Goal: Information Seeking & Learning: Find specific fact

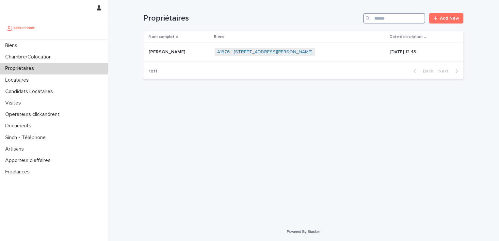
click at [397, 18] on input "Search" at bounding box center [394, 18] width 62 height 10
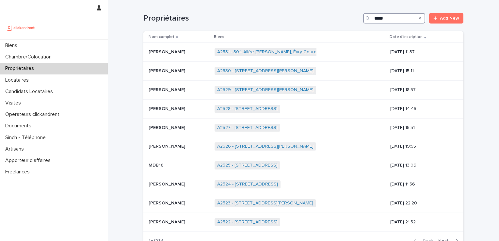
type input "*****"
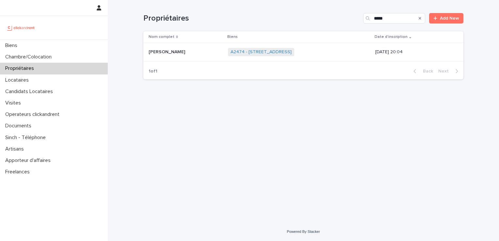
click at [165, 51] on p "[PERSON_NAME]" at bounding box center [167, 51] width 38 height 7
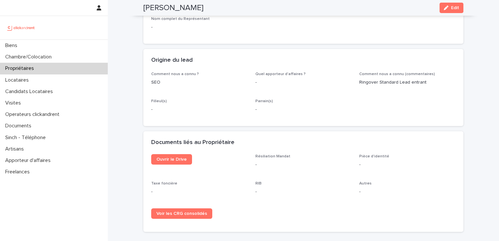
scroll to position [321, 0]
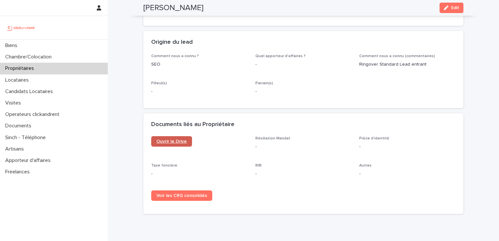
click at [172, 144] on span "Ouvrir le Drive" at bounding box center [171, 141] width 30 height 5
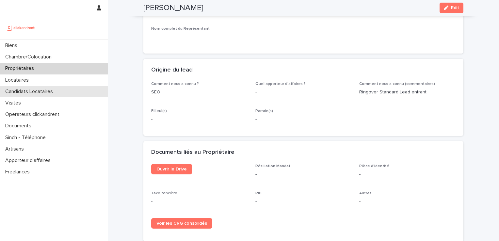
scroll to position [277, 0]
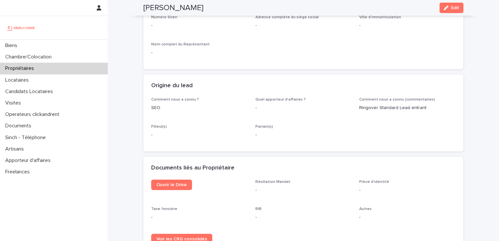
click at [25, 64] on div "Propriétaires" at bounding box center [54, 68] width 108 height 11
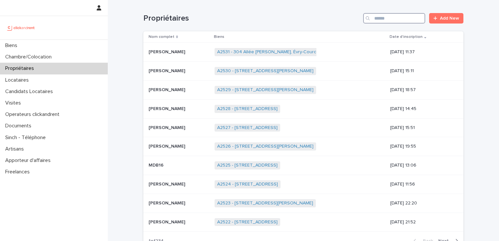
click at [384, 19] on input "Search" at bounding box center [394, 18] width 62 height 10
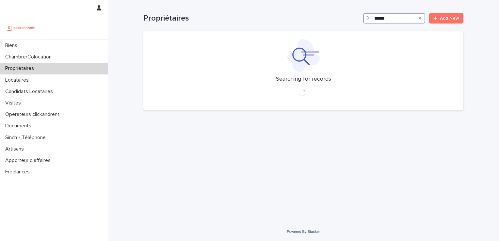
type input "******"
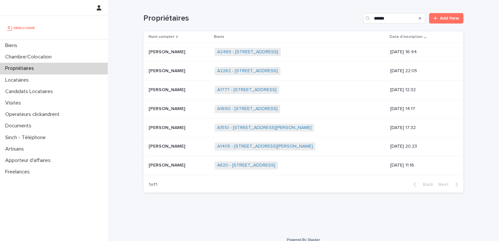
click at [151, 53] on p "[PERSON_NAME]" at bounding box center [167, 51] width 38 height 7
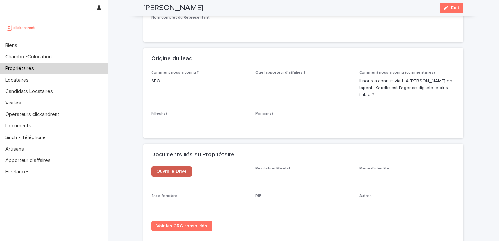
scroll to position [328, 0]
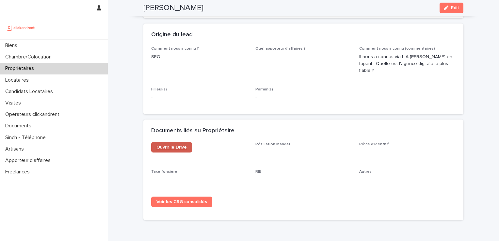
click at [166, 145] on span "Ouvrir le Drive" at bounding box center [171, 147] width 30 height 5
click at [26, 72] on div "Propriétaires" at bounding box center [54, 68] width 108 height 11
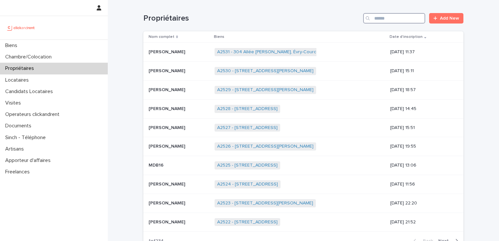
click at [398, 20] on input "Search" at bounding box center [394, 18] width 62 height 10
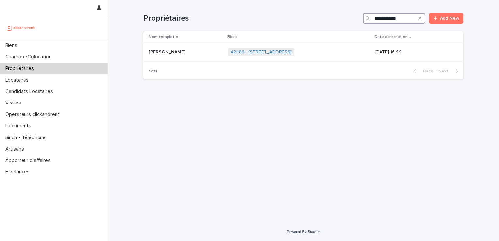
type input "**********"
click at [166, 50] on p "[PERSON_NAME]" at bounding box center [167, 51] width 38 height 7
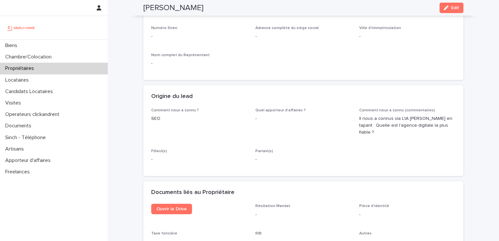
scroll to position [294, 0]
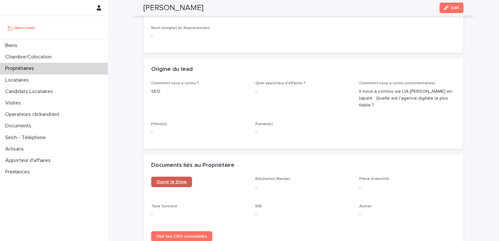
click at [175, 179] on span "Ouvrir le Drive" at bounding box center [171, 181] width 30 height 5
click at [20, 68] on p "Propriétaires" at bounding box center [21, 68] width 37 height 6
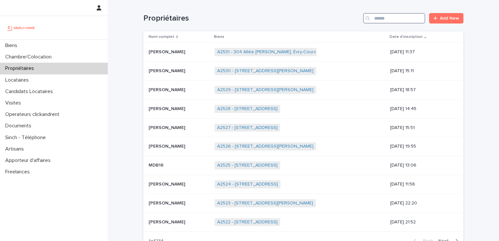
drag, startPoint x: 380, startPoint y: 22, endPoint x: 379, endPoint y: 25, distance: 3.9
click at [380, 22] on input "Search" at bounding box center [394, 18] width 62 height 10
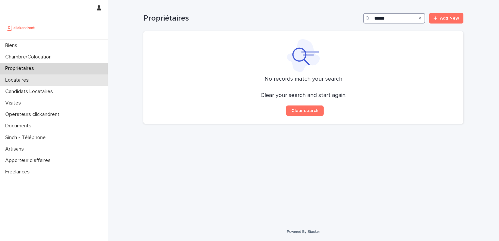
type input "******"
click at [35, 83] on div "Locataires" at bounding box center [54, 79] width 108 height 11
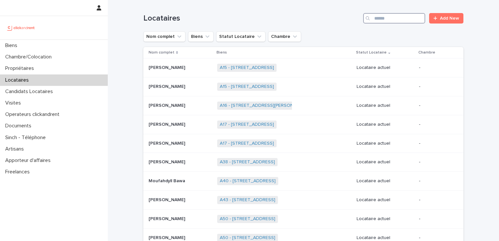
click at [386, 13] on input "Search" at bounding box center [394, 18] width 62 height 10
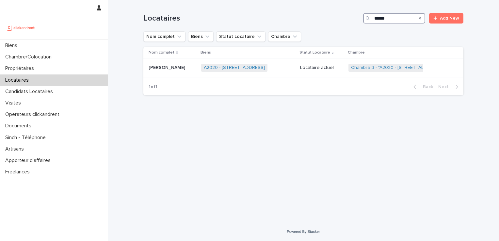
drag, startPoint x: 411, startPoint y: 16, endPoint x: 325, endPoint y: 16, distance: 86.5
click at [325, 16] on div "Locataires ****** Add New" at bounding box center [303, 18] width 320 height 10
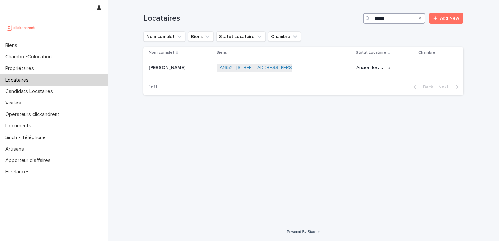
type input "******"
drag, startPoint x: 405, startPoint y: 19, endPoint x: 298, endPoint y: 19, distance: 106.4
click at [301, 19] on div "Locataires ****** Add New" at bounding box center [303, 18] width 320 height 10
click at [45, 69] on div "Propriétaires" at bounding box center [54, 68] width 108 height 11
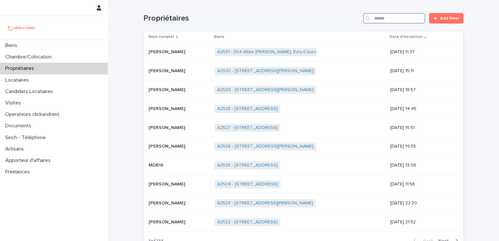
click at [385, 18] on input "Search" at bounding box center [394, 18] width 62 height 10
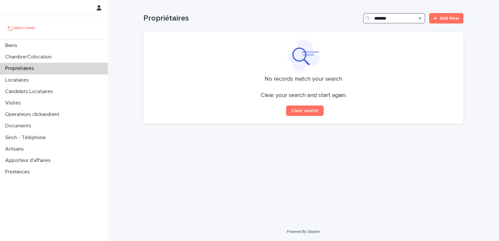
click at [393, 19] on input "*******" at bounding box center [394, 18] width 62 height 10
click at [379, 18] on input "*****" at bounding box center [394, 18] width 62 height 10
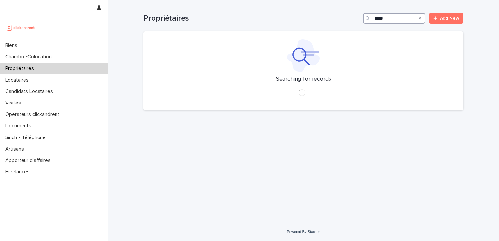
click at [406, 17] on input "*****" at bounding box center [394, 18] width 62 height 10
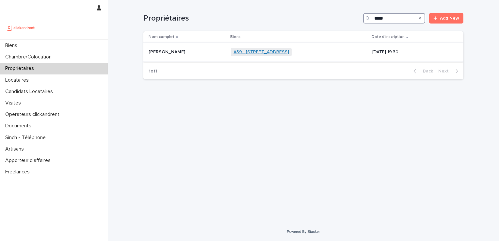
type input "*****"
click at [238, 52] on link "A39 - [STREET_ADDRESS]" at bounding box center [260, 52] width 55 height 6
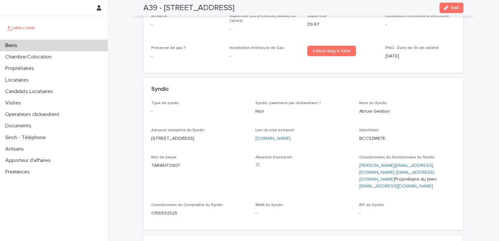
scroll to position [2296, 0]
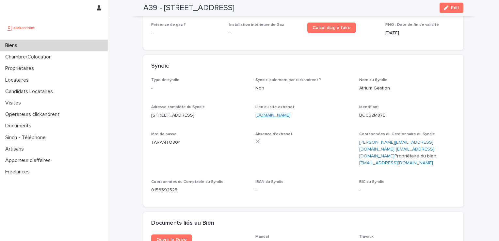
click at [272, 113] on link "[DOMAIN_NAME]" at bounding box center [272, 115] width 35 height 5
drag, startPoint x: 386, startPoint y: 101, endPoint x: 353, endPoint y: 102, distance: 33.3
click at [353, 102] on div "Type de syndic - Syndic: paiement par clickandrent ? Non Nom du Syndic Atrium G…" at bounding box center [303, 138] width 304 height 121
click at [403, 106] on div "Identifiant BCC52M87E" at bounding box center [407, 114] width 96 height 19
click at [384, 112] on p "BCC52M87E" at bounding box center [407, 115] width 96 height 7
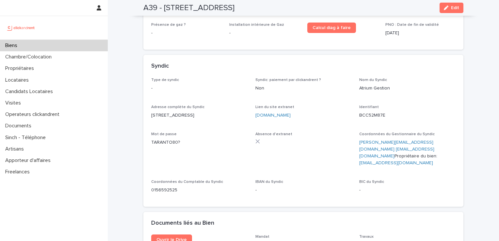
click at [381, 112] on p "BCC52M87E" at bounding box center [407, 115] width 96 height 7
click at [384, 112] on p "BCC52M87E" at bounding box center [407, 115] width 96 height 7
drag, startPoint x: 382, startPoint y: 103, endPoint x: 355, endPoint y: 102, distance: 26.8
click at [355, 102] on div "Type de syndic - Syndic: paiement par clickandrent ? Non Nom du Syndic Atrium G…" at bounding box center [303, 138] width 304 height 121
copy p "BCC52M87E"
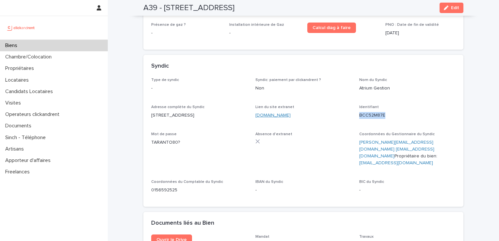
click at [279, 113] on link "[DOMAIN_NAME]" at bounding box center [272, 115] width 35 height 5
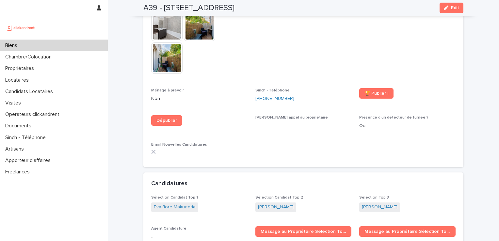
scroll to position [1971, 0]
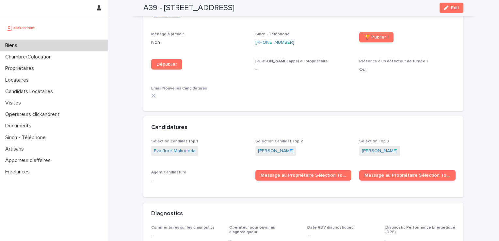
drag, startPoint x: 162, startPoint y: 7, endPoint x: 291, endPoint y: 10, distance: 129.3
click at [291, 10] on div "A39 - [STREET_ADDRESS] Edit" at bounding box center [303, 8] width 320 height 16
copy h2 "[STREET_ADDRESS]"
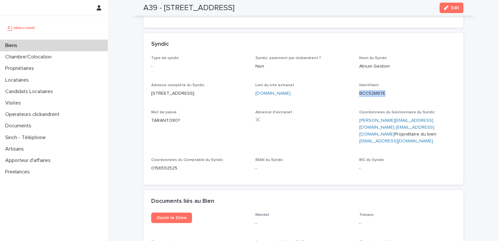
scroll to position [2297, 0]
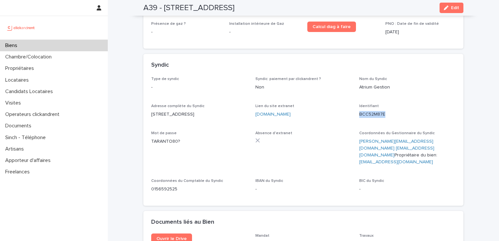
drag, startPoint x: 369, startPoint y: 100, endPoint x: 394, endPoint y: 101, distance: 24.5
click at [394, 111] on p "BCC52M87E" at bounding box center [407, 114] width 96 height 7
drag, startPoint x: 394, startPoint y: 101, endPoint x: 385, endPoint y: 100, distance: 8.5
click at [386, 111] on p "BCC52M87E" at bounding box center [407, 114] width 96 height 7
click at [382, 111] on p "BCC52M87E" at bounding box center [407, 114] width 96 height 7
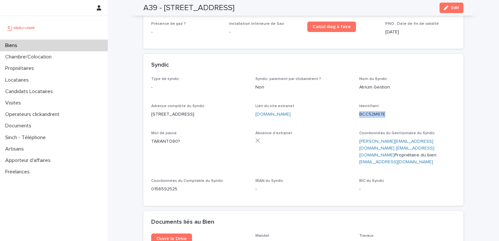
drag, startPoint x: 382, startPoint y: 102, endPoint x: 357, endPoint y: 102, distance: 24.5
click at [359, 111] on p "BCC52M87E" at bounding box center [407, 114] width 96 height 7
copy p "BCC52M87E"
drag, startPoint x: 180, startPoint y: 129, endPoint x: 162, endPoint y: 129, distance: 18.3
click at [162, 138] on p "TARANTO80?" at bounding box center [199, 141] width 96 height 7
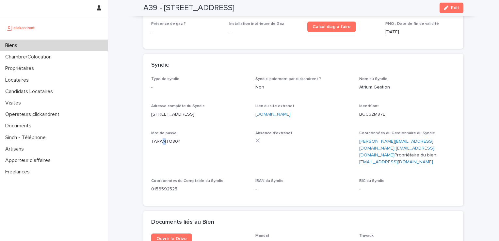
click at [162, 138] on p "TARANTO80?" at bounding box center [199, 141] width 96 height 7
drag, startPoint x: 162, startPoint y: 129, endPoint x: 149, endPoint y: 130, distance: 12.4
click at [151, 138] on p "TARANTO80?" at bounding box center [199, 141] width 96 height 7
drag, startPoint x: 149, startPoint y: 128, endPoint x: 176, endPoint y: 129, distance: 26.8
click at [176, 138] on p "TARANTO80?" at bounding box center [199, 141] width 96 height 7
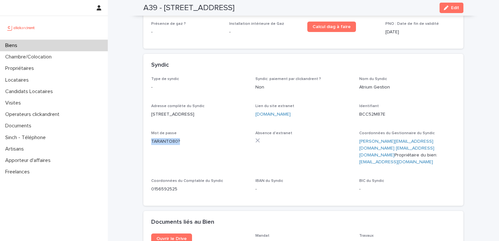
copy p "TARANTO80?"
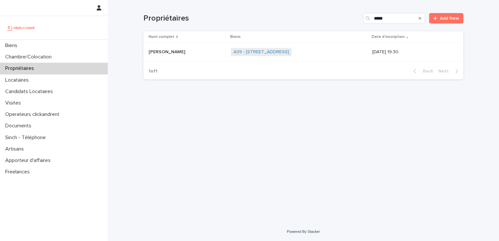
click at [174, 52] on p "[PERSON_NAME]" at bounding box center [167, 51] width 38 height 7
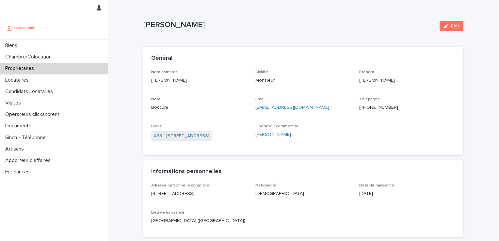
drag, startPoint x: 139, startPoint y: 22, endPoint x: 232, endPoint y: 24, distance: 93.7
copy p "[PERSON_NAME]"
click at [25, 85] on div "Locataires" at bounding box center [54, 79] width 108 height 11
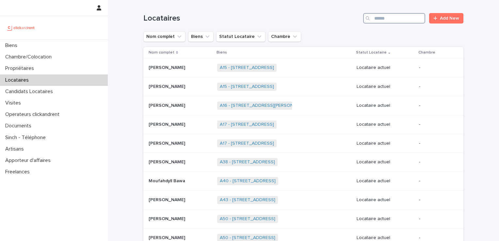
click at [378, 22] on input "Search" at bounding box center [394, 18] width 62 height 10
type input "*****"
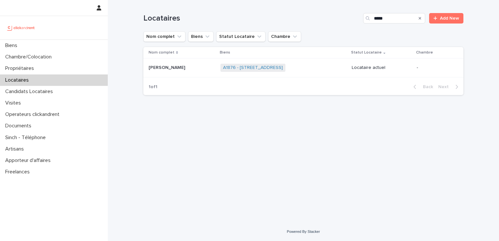
click at [167, 66] on p "[PERSON_NAME]" at bounding box center [167, 67] width 38 height 7
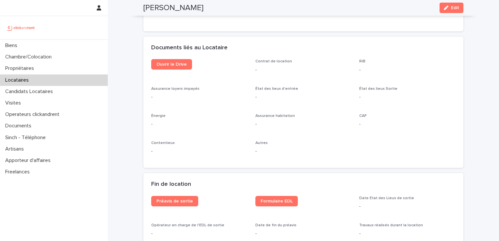
scroll to position [685, 0]
click at [444, 8] on icon "button" at bounding box center [446, 8] width 5 height 5
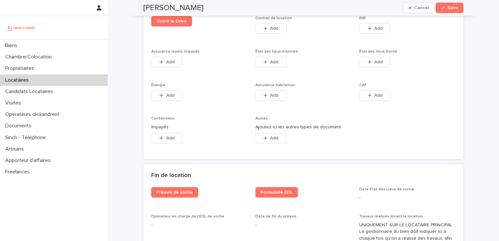
scroll to position [1062, 0]
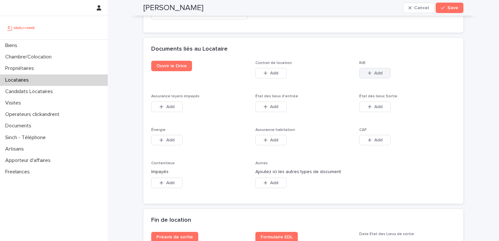
click at [376, 71] on span "Add" at bounding box center [378, 73] width 8 height 5
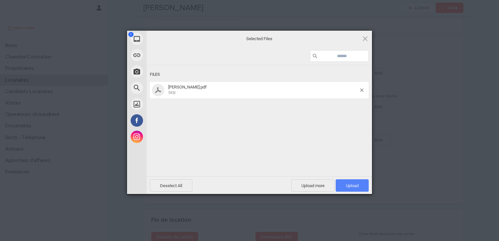
click at [352, 185] on span "Upload 1" at bounding box center [352, 185] width 13 height 5
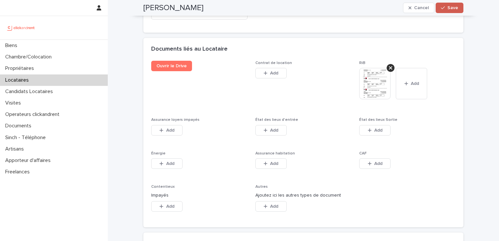
click at [450, 6] on span "Save" at bounding box center [452, 8] width 11 height 5
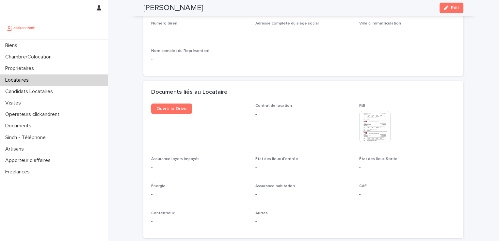
scroll to position [632, 0]
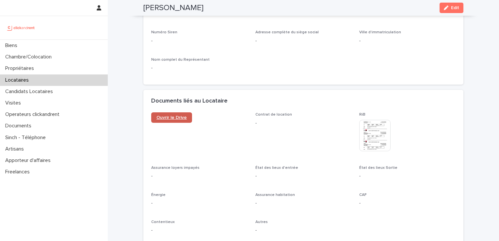
click at [177, 117] on span "Ouvrir le Drive" at bounding box center [171, 117] width 30 height 5
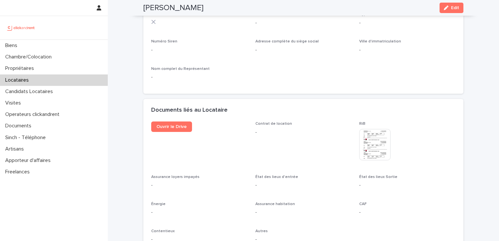
scroll to position [621, 0]
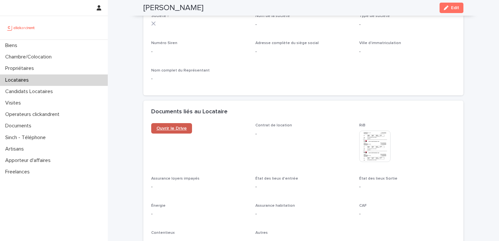
click at [167, 129] on span "Ouvrir le Drive" at bounding box center [171, 128] width 30 height 5
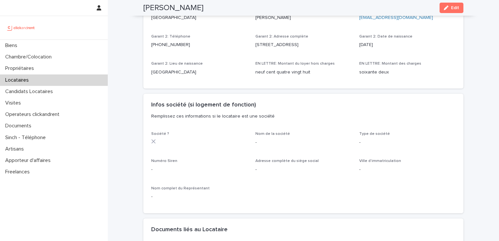
scroll to position [501, 0]
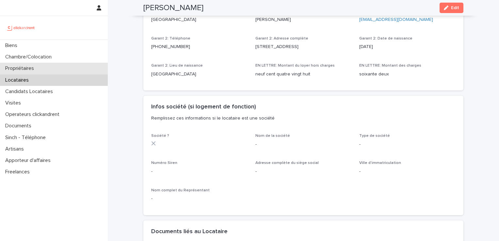
click at [49, 67] on div "Propriétaires" at bounding box center [54, 68] width 108 height 11
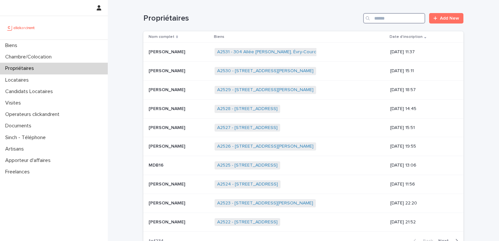
click at [402, 15] on input "Search" at bounding box center [394, 18] width 62 height 10
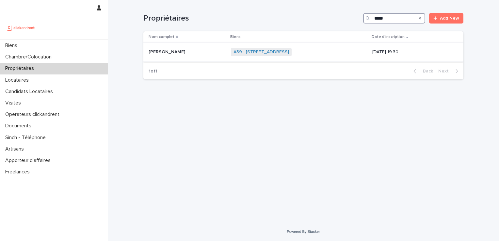
type input "*****"
click at [179, 52] on p "[PERSON_NAME]" at bounding box center [167, 51] width 38 height 7
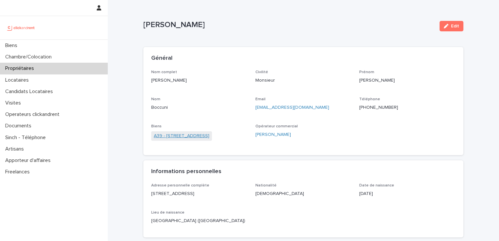
click at [184, 137] on link "A39 - [STREET_ADDRESS]" at bounding box center [181, 135] width 55 height 7
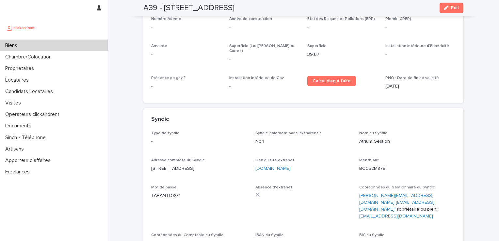
scroll to position [2266, 0]
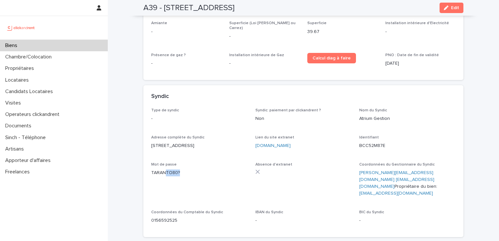
drag, startPoint x: 179, startPoint y: 159, endPoint x: 163, endPoint y: 159, distance: 15.3
click at [163, 169] on p "TARANTO80?" at bounding box center [199, 172] width 96 height 7
drag, startPoint x: 163, startPoint y: 159, endPoint x: 151, endPoint y: 162, distance: 12.7
click at [161, 169] on p "TARANTO80?" at bounding box center [199, 172] width 96 height 7
drag, startPoint x: 148, startPoint y: 161, endPoint x: 177, endPoint y: 161, distance: 29.4
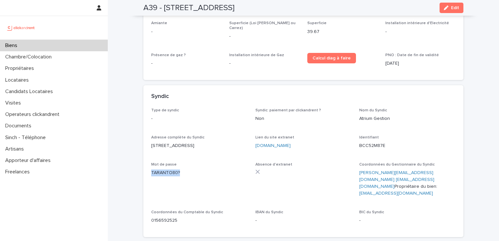
click at [177, 161] on div "Type de syndic - Syndic: paiement par clickandrent ? Non Nom du Syndic Atrium G…" at bounding box center [303, 172] width 320 height 129
copy p "TARANTO80?"
click at [359, 142] on p "BCC52M87E" at bounding box center [407, 145] width 96 height 7
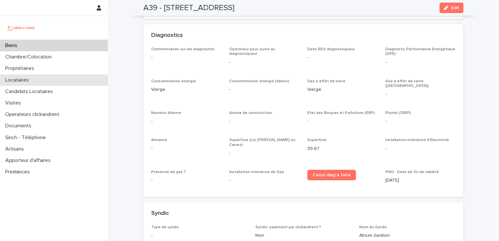
scroll to position [2147, 0]
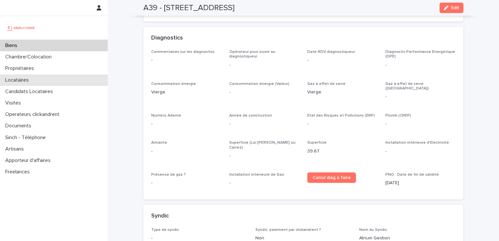
click at [40, 84] on div "Locataires" at bounding box center [54, 79] width 108 height 11
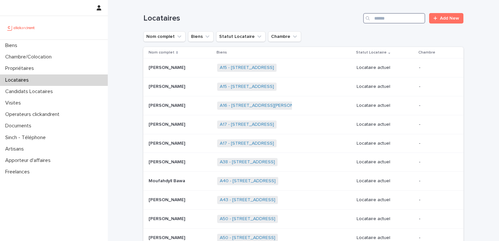
click at [405, 14] on input "Search" at bounding box center [394, 18] width 62 height 10
drag, startPoint x: 397, startPoint y: 12, endPoint x: 405, endPoint y: 15, distance: 7.9
paste input "**********"
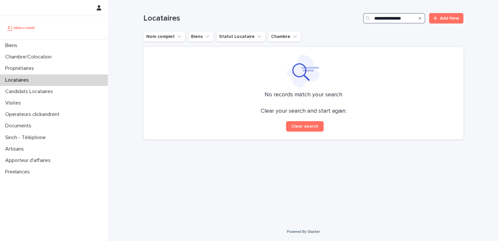
drag, startPoint x: 374, startPoint y: 19, endPoint x: 357, endPoint y: 19, distance: 16.3
click at [357, 19] on div "**********" at bounding box center [303, 18] width 320 height 10
click at [392, 17] on input "**********" at bounding box center [394, 18] width 62 height 10
drag, startPoint x: 391, startPoint y: 18, endPoint x: 415, endPoint y: 17, distance: 24.5
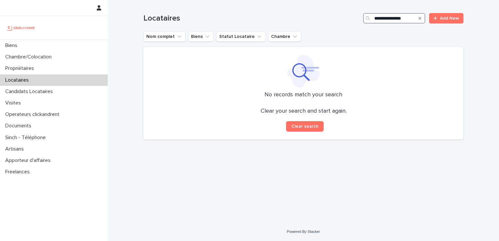
click at [415, 17] on div "**********" at bounding box center [394, 18] width 62 height 10
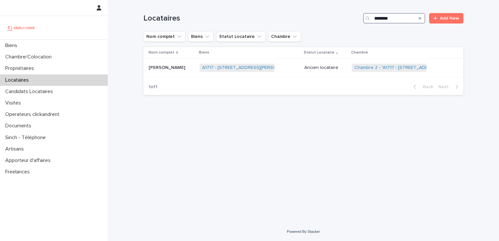
type input "********"
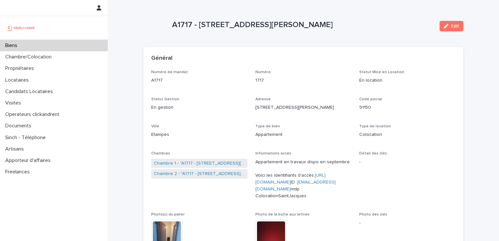
drag, startPoint x: 197, startPoint y: 25, endPoint x: 327, endPoint y: 24, distance: 130.2
click at [327, 24] on p "A1717 - [STREET_ADDRESS][PERSON_NAME]" at bounding box center [303, 24] width 262 height 9
copy p "[STREET_ADDRESS][PERSON_NAME]"
click at [29, 79] on p "Locataires" at bounding box center [18, 80] width 31 height 6
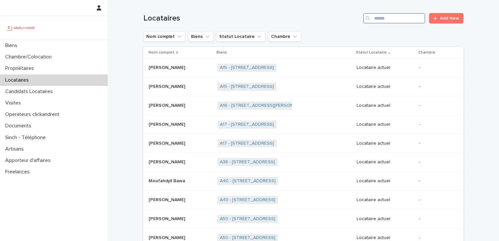
click at [407, 22] on input "Search" at bounding box center [394, 18] width 62 height 10
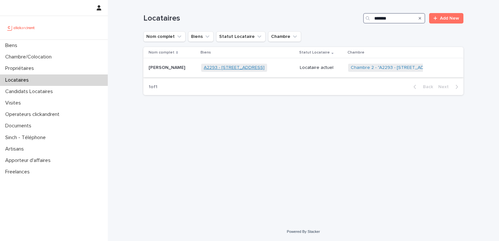
type input "*******"
click at [224, 65] on link "A2293 - [STREET_ADDRESS]" at bounding box center [234, 68] width 61 height 6
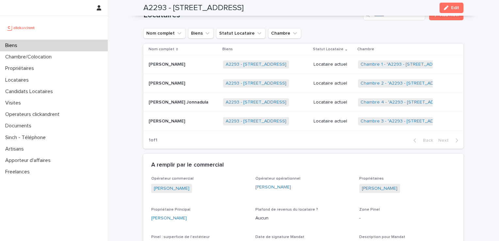
scroll to position [381, 0]
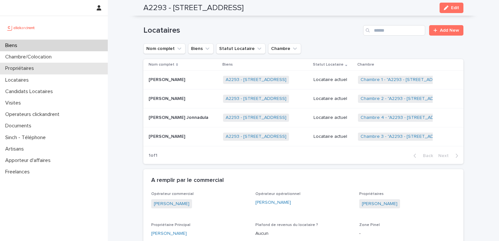
click at [32, 68] on p "Propriétaires" at bounding box center [21, 68] width 37 height 6
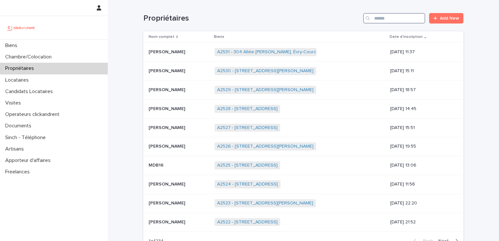
click at [403, 16] on input "Search" at bounding box center [394, 18] width 62 height 10
type input "*****"
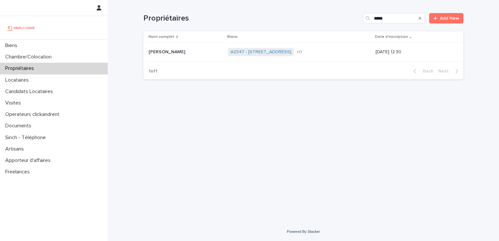
click at [187, 52] on p at bounding box center [185, 52] width 74 height 6
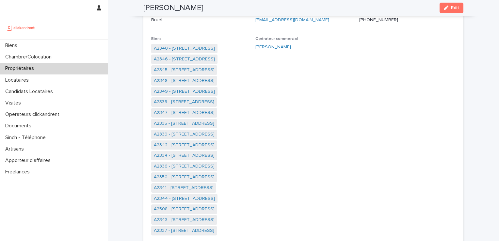
scroll to position [85, 0]
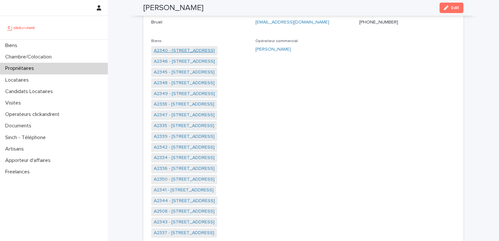
click at [198, 52] on link "A2340 - [STREET_ADDRESS]" at bounding box center [184, 50] width 61 height 7
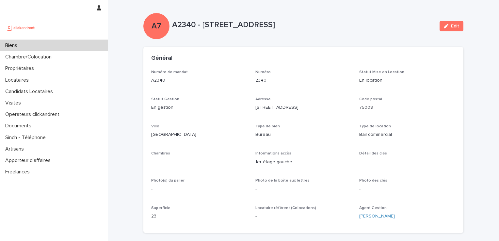
drag, startPoint x: 200, startPoint y: 23, endPoint x: 311, endPoint y: 24, distance: 110.6
click at [311, 24] on p "A2340 - [STREET_ADDRESS]" at bounding box center [303, 24] width 262 height 9
copy p "[STREET_ADDRESS]"
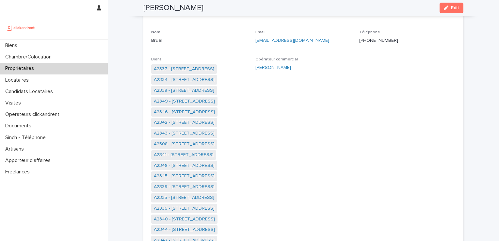
scroll to position [65, 0]
